Goal: Transaction & Acquisition: Download file/media

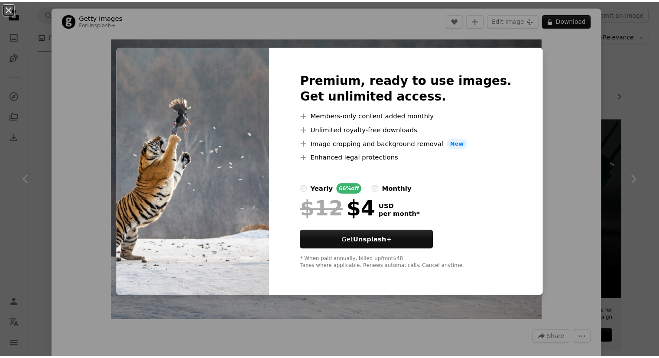
scroll to position [679, 0]
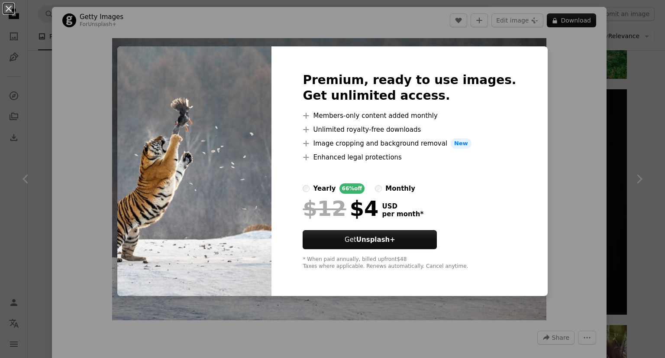
click at [262, 186] on img at bounding box center [194, 171] width 154 height 250
click at [194, 54] on img at bounding box center [194, 171] width 154 height 250
click at [393, 6] on div "An X shape Premium, ready to use images. Get unlimited access. A plus sign Memb…" at bounding box center [332, 179] width 665 height 358
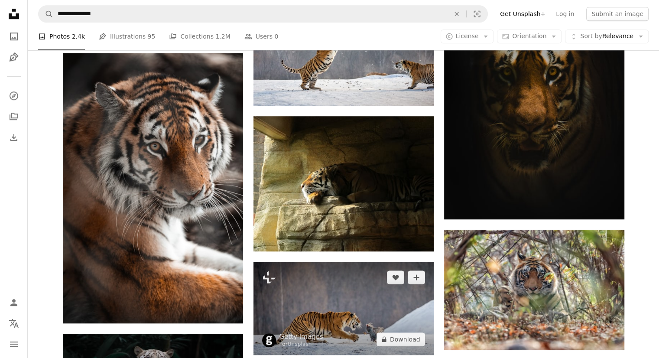
scroll to position [775, 0]
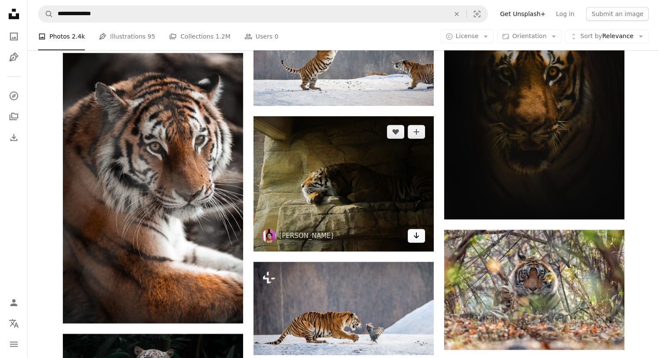
click at [418, 234] on icon "Arrow pointing down" at bounding box center [416, 235] width 7 height 10
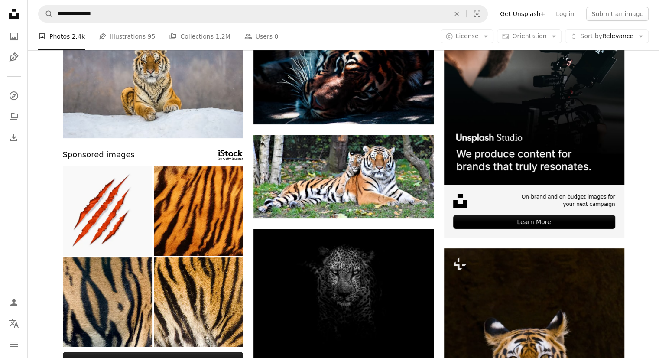
scroll to position [0, 0]
